Goal: Navigation & Orientation: Find specific page/section

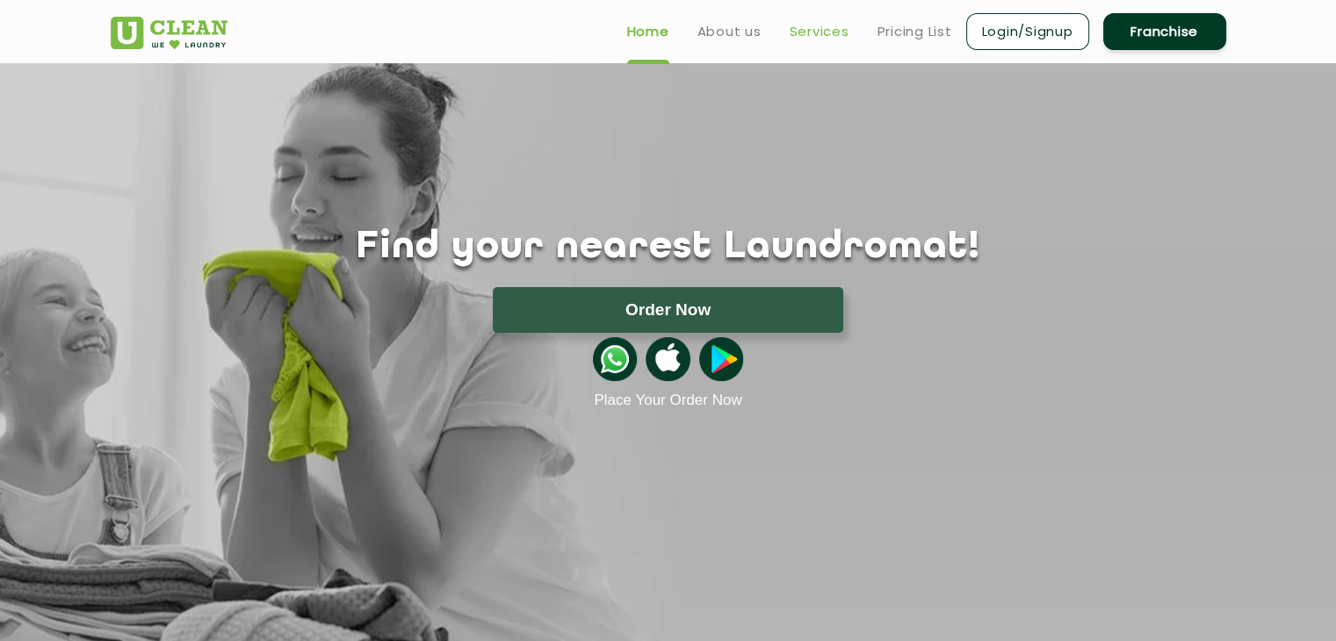
click at [818, 32] on link "Services" at bounding box center [820, 31] width 60 height 21
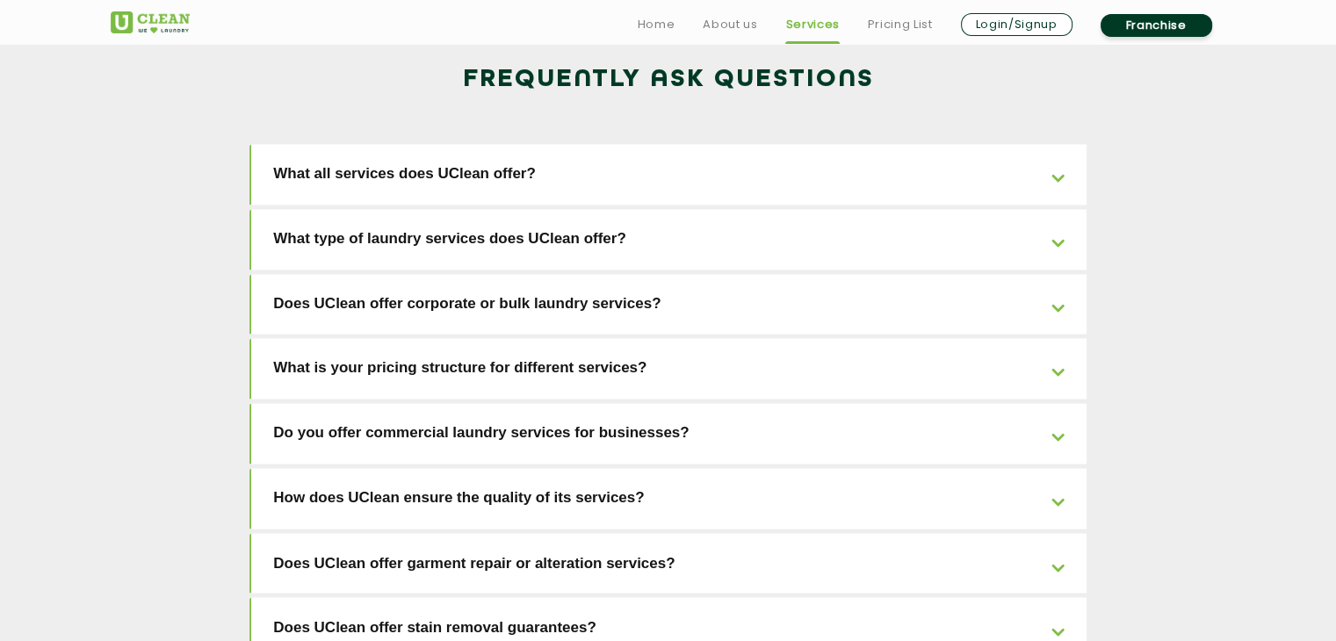
scroll to position [3981, 0]
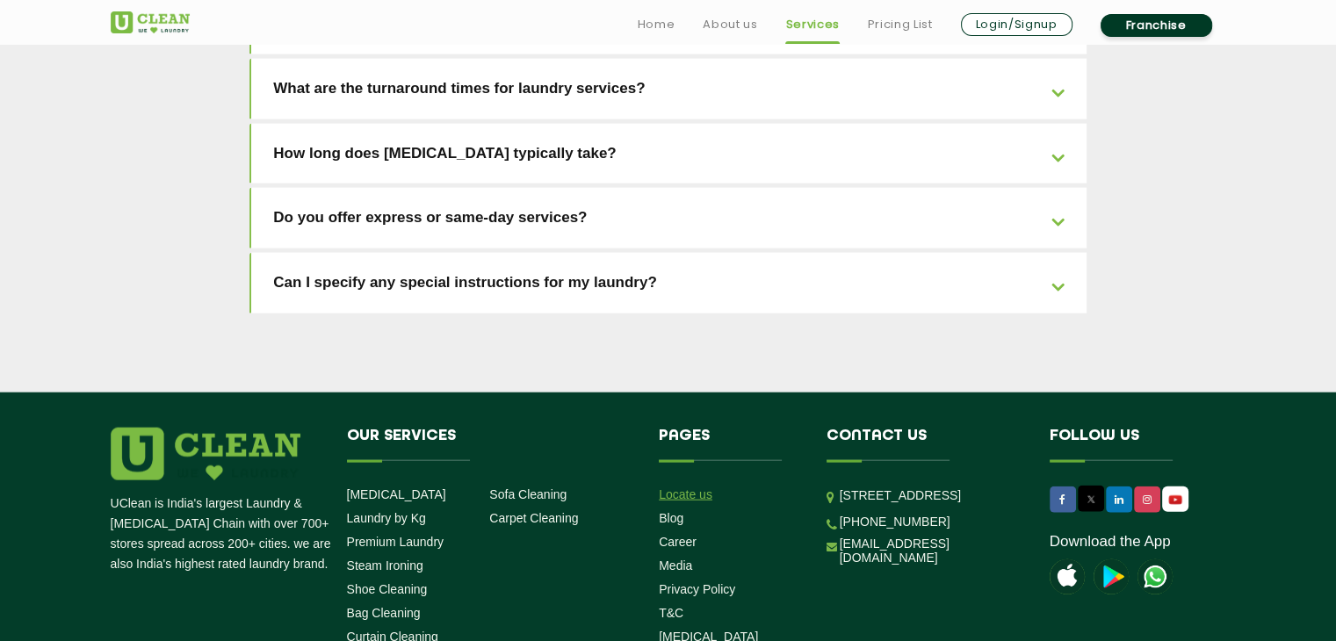
click at [701, 487] on link "Locate us" at bounding box center [686, 494] width 54 height 14
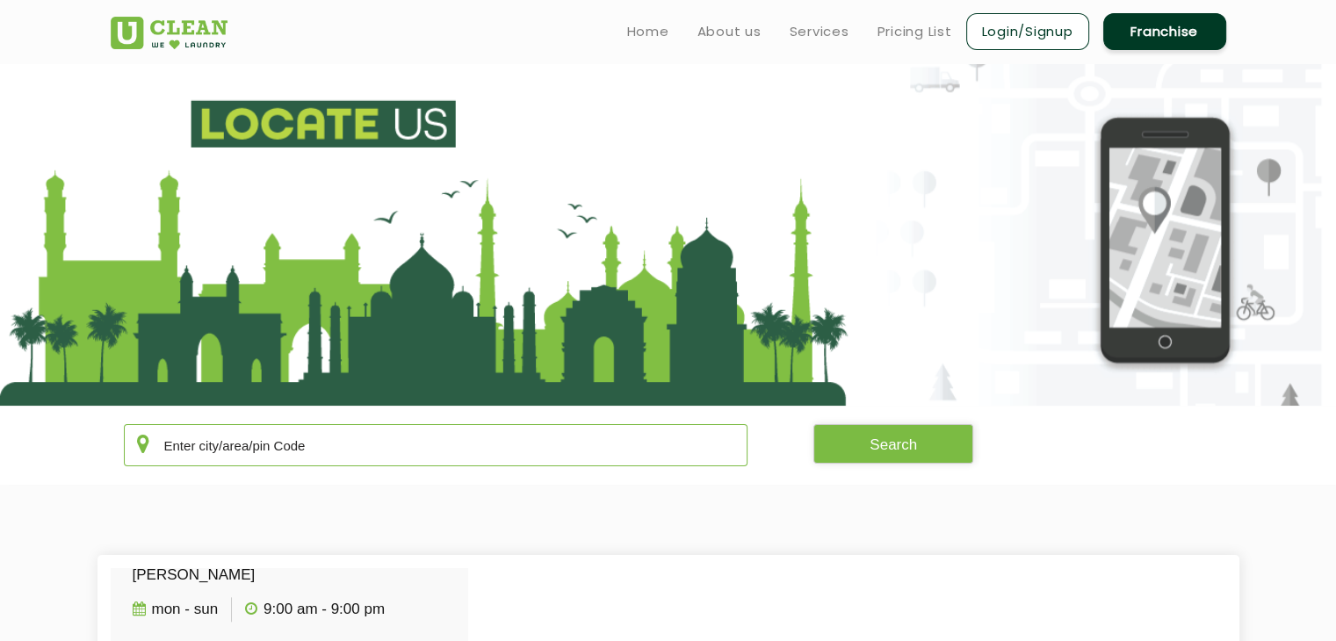
click at [487, 444] on input "text" at bounding box center [436, 445] width 624 height 42
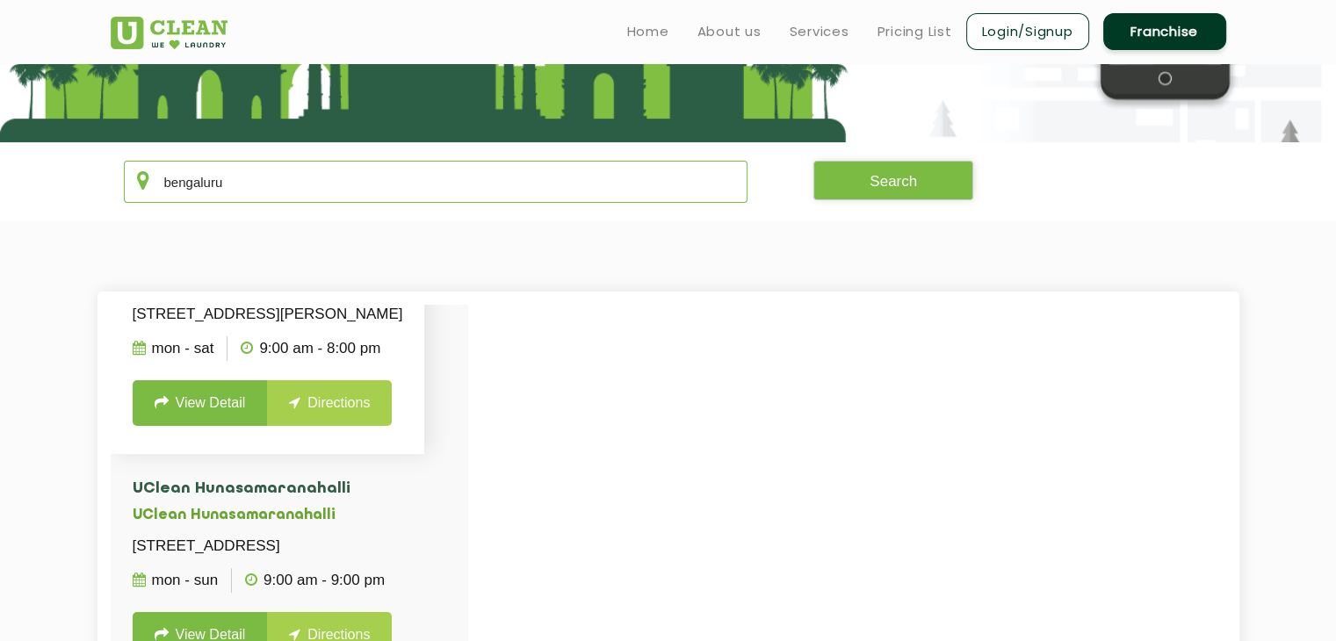
scroll to position [176, 0]
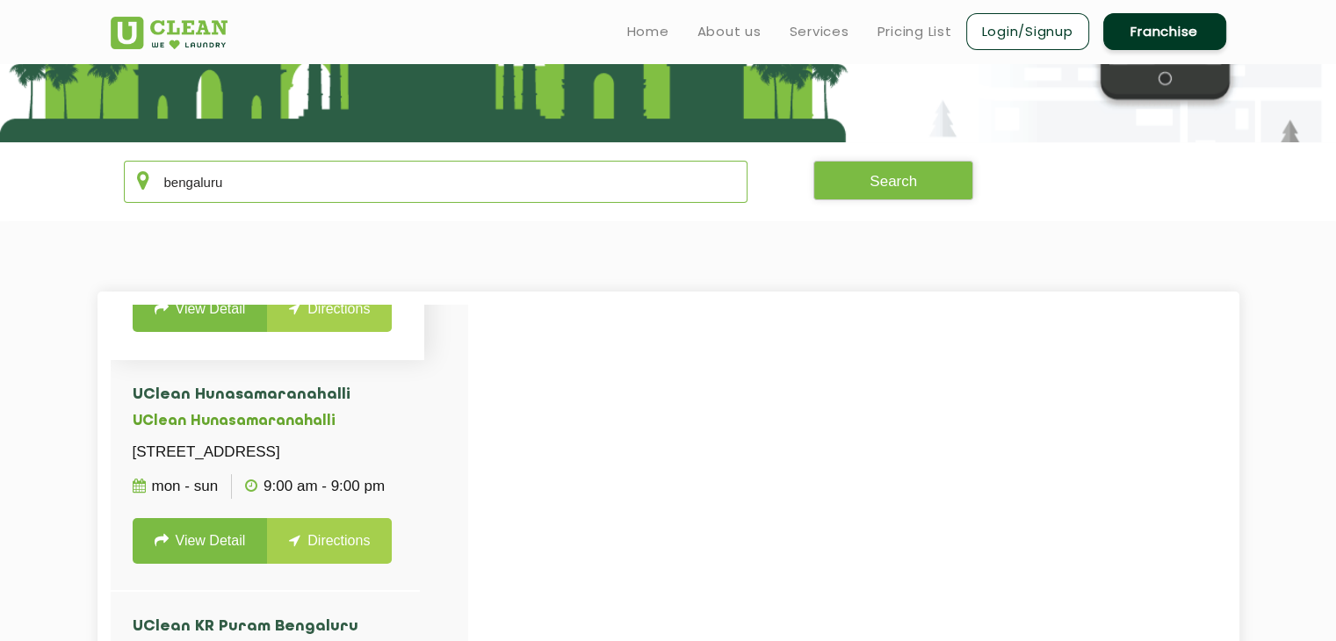
type input "bengaluru"
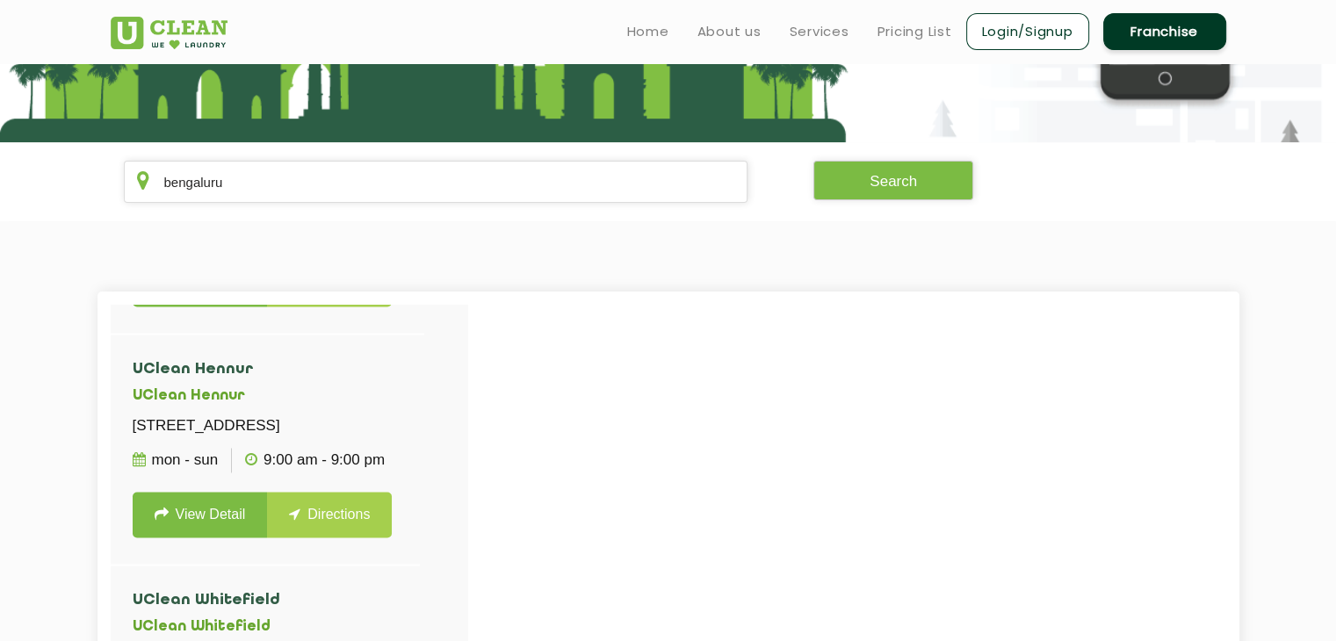
scroll to position [2723, 0]
drag, startPoint x: 354, startPoint y: 567, endPoint x: 324, endPoint y: 593, distance: 39.3
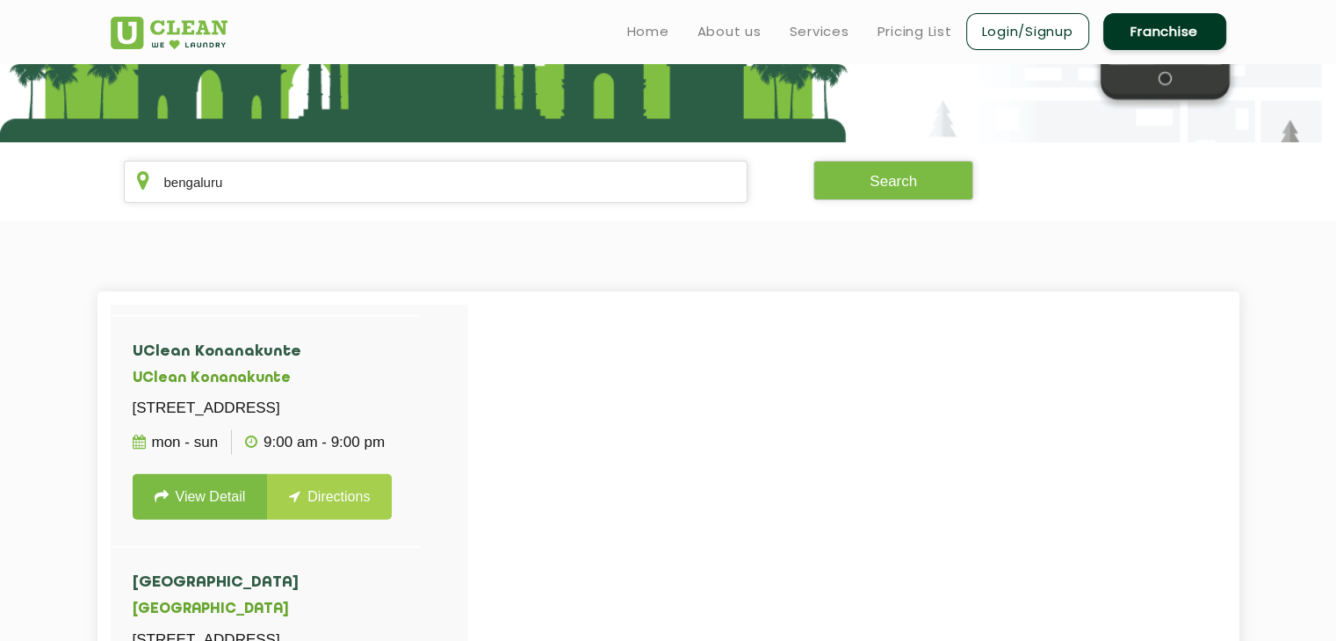
scroll to position [4089, 0]
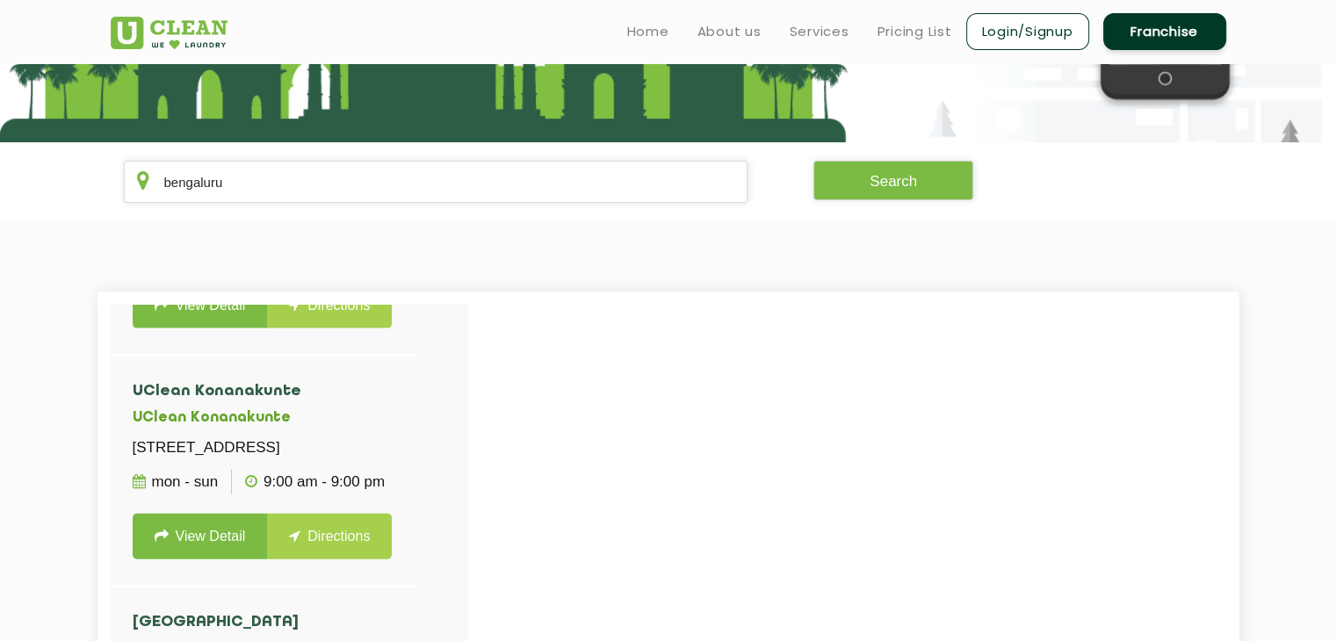
drag, startPoint x: 357, startPoint y: 502, endPoint x: 418, endPoint y: 333, distance: 180.0
click at [432, 321] on section "[GEOGRAPHIC_DATA] [STREET_ADDRESS][PERSON_NAME] Mon - Sat 9:00 AM - 8:00 PM Vie…" at bounding box center [668, 612] width 1336 height 782
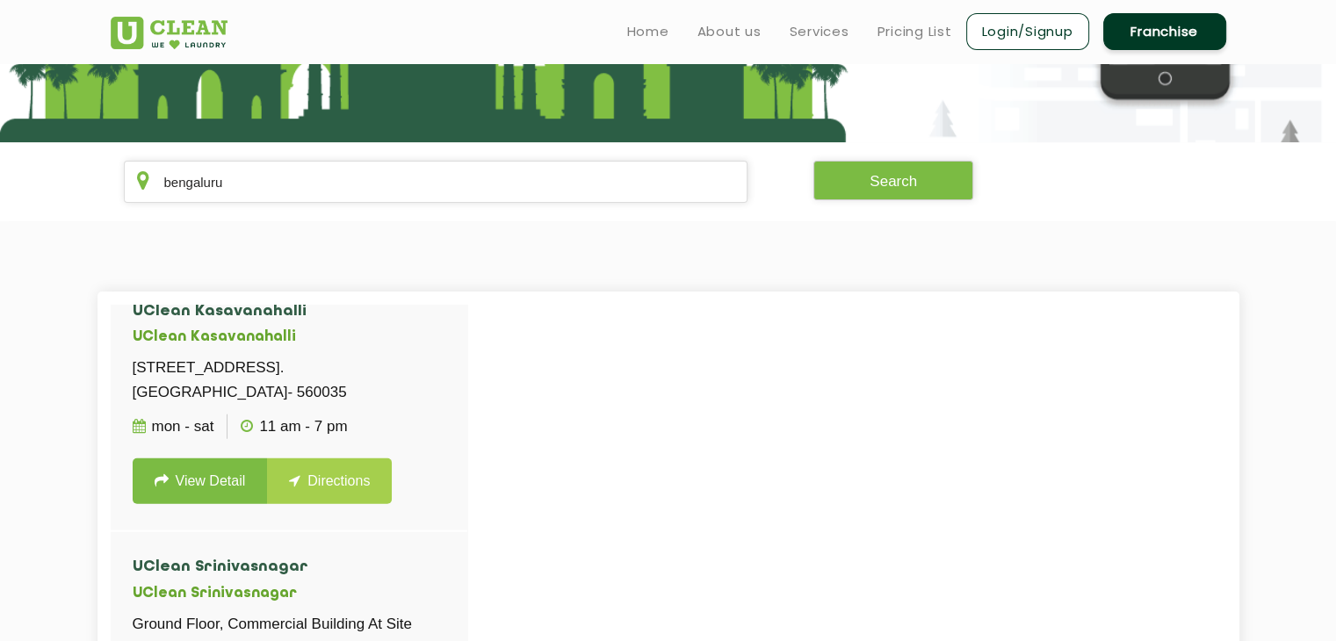
scroll to position [4703, 0]
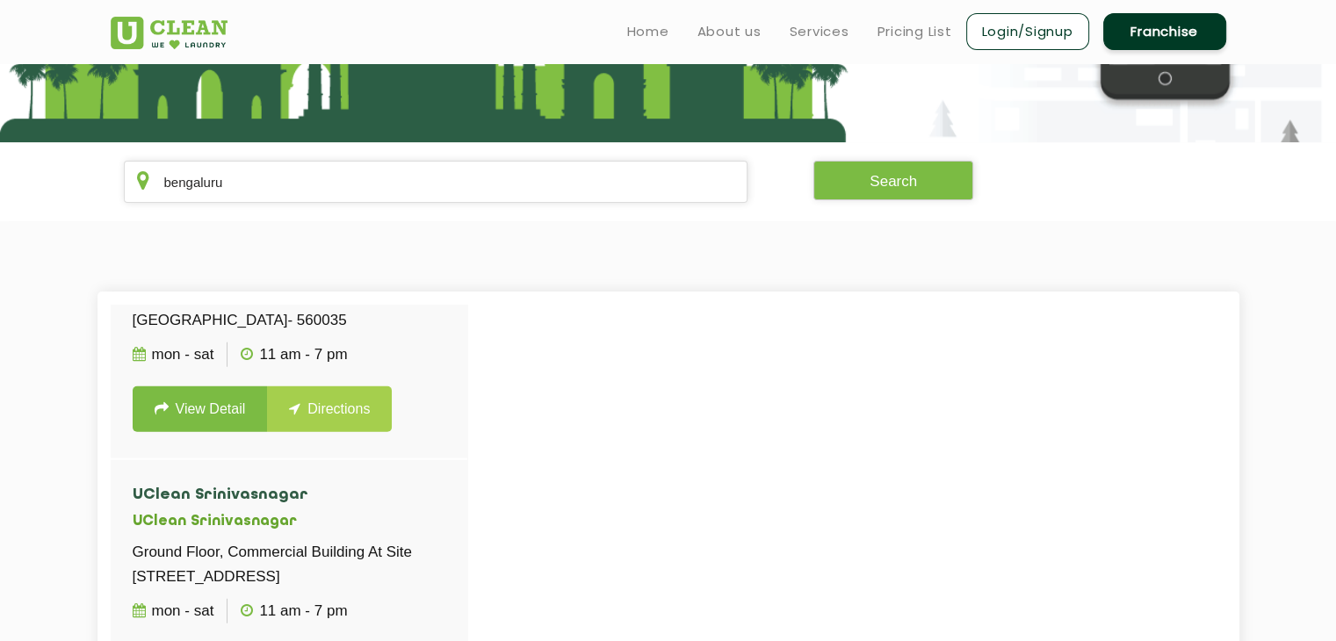
drag, startPoint x: 401, startPoint y: 432, endPoint x: 360, endPoint y: 496, distance: 75.8
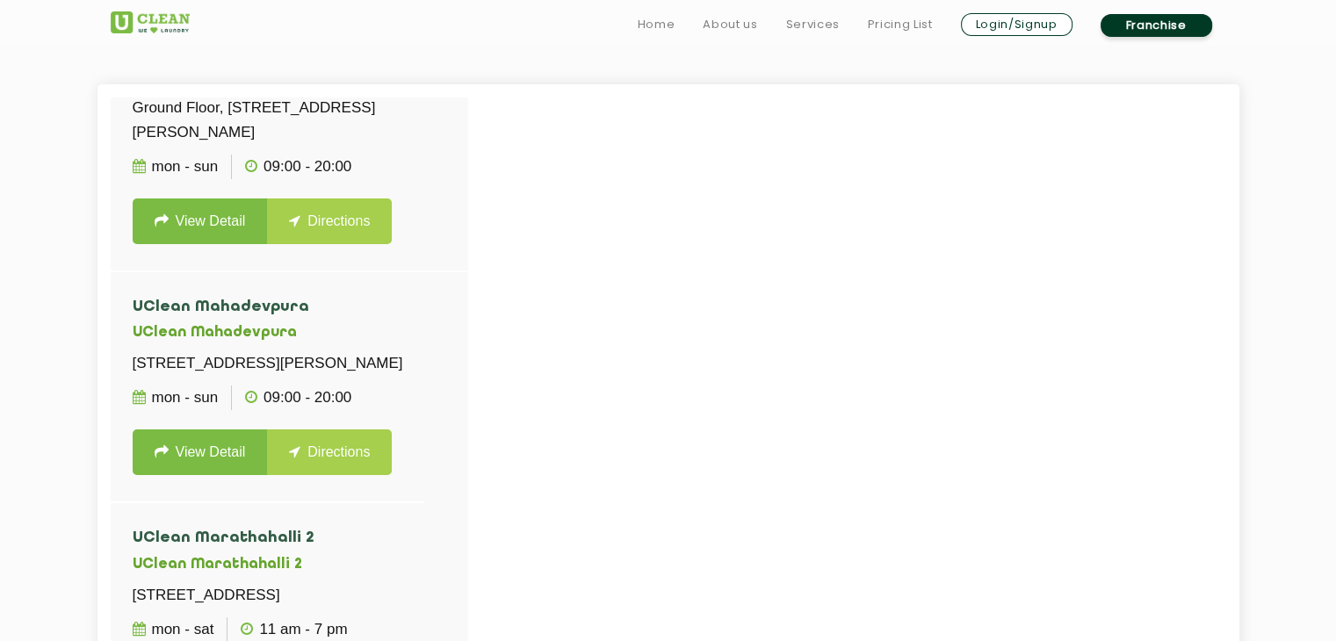
scroll to position [487, 0]
